Goal: Transaction & Acquisition: Obtain resource

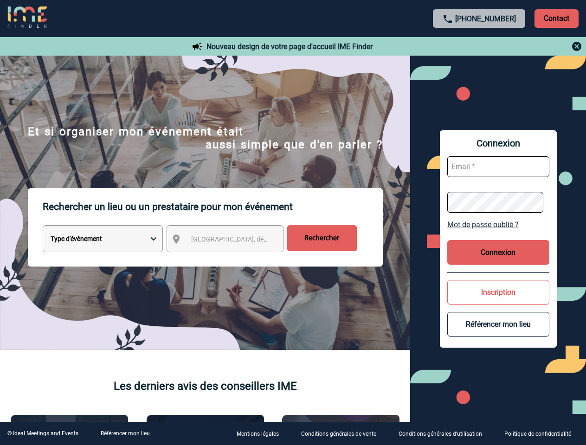
click at [293, 223] on p "Rechercher un lieu ou un prestataire pour mon événement" at bounding box center [213, 206] width 340 height 37
click at [556, 18] on p "Contact" at bounding box center [556, 18] width 44 height 19
click at [479, 46] on div at bounding box center [479, 46] width 206 height 11
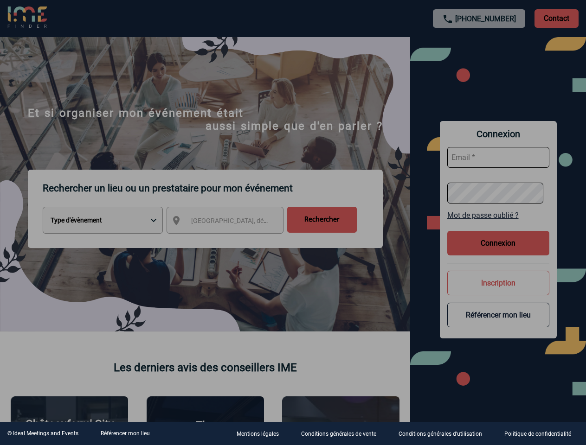
click at [233, 241] on div at bounding box center [293, 222] width 586 height 445
click at [498, 224] on div at bounding box center [293, 222] width 586 height 445
click at [498, 252] on div at bounding box center [293, 222] width 586 height 445
click at [498, 292] on div at bounding box center [293, 222] width 586 height 445
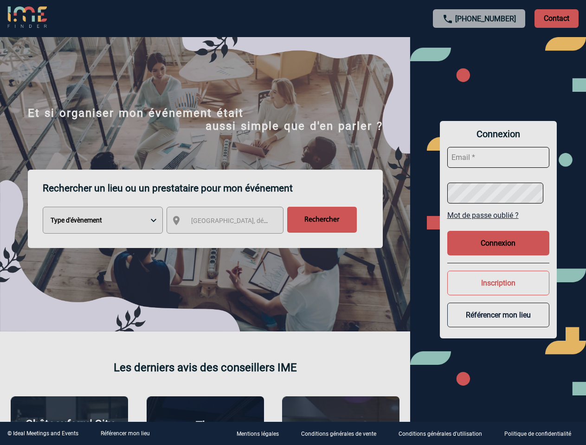
click at [498, 324] on div at bounding box center [293, 222] width 586 height 445
click at [125, 433] on link "Référencer mon lieu" at bounding box center [125, 433] width 49 height 6
